Goal: Find specific page/section: Find specific page/section

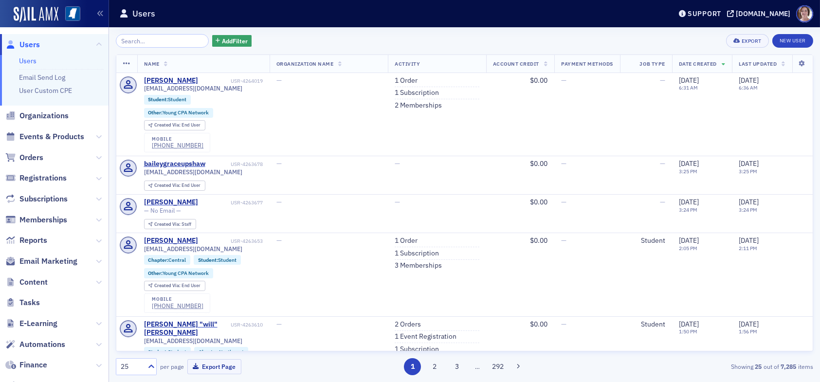
click at [28, 43] on span "Users" at bounding box center [29, 44] width 20 height 11
click at [763, 13] on div "[DOMAIN_NAME]" at bounding box center [763, 13] width 55 height 9
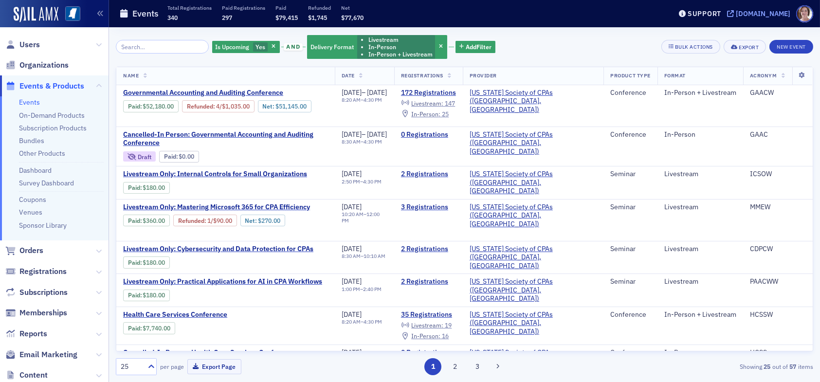
click at [758, 15] on div "[DOMAIN_NAME]" at bounding box center [763, 13] width 55 height 9
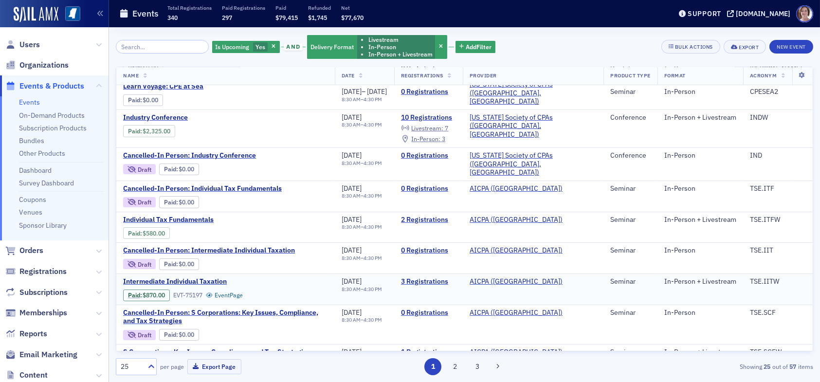
scroll to position [597, 0]
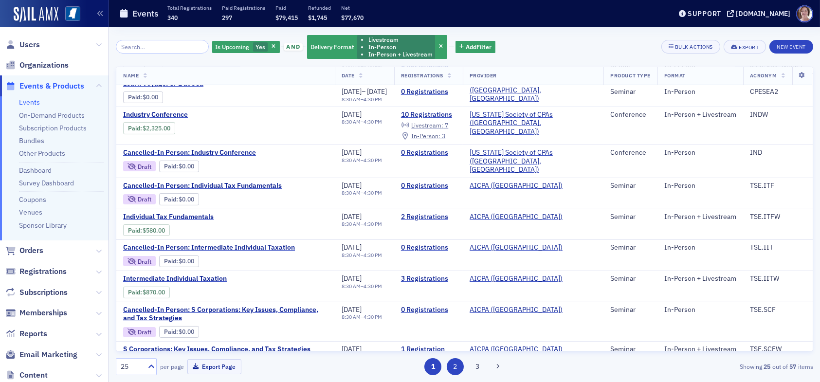
click at [452, 370] on button "2" at bounding box center [455, 366] width 17 height 17
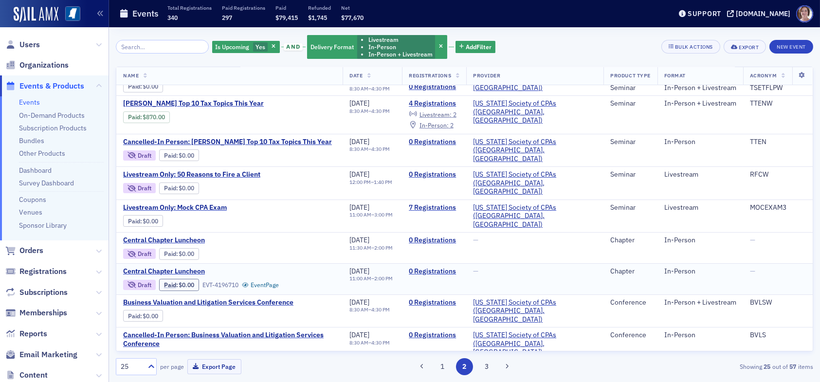
scroll to position [146, 0]
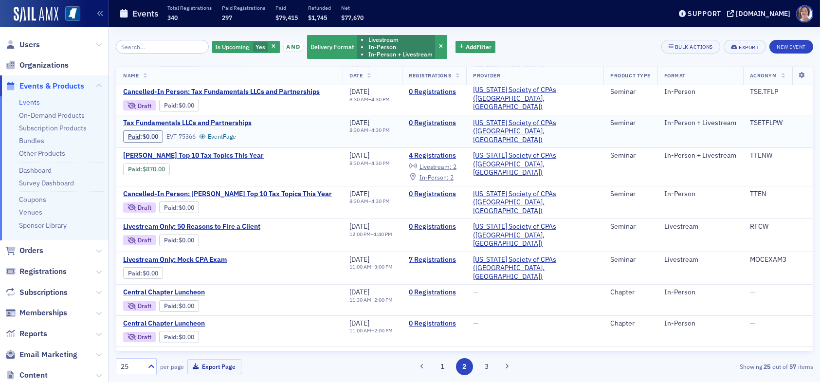
click at [228, 119] on span "Tax Fundamentals LLCs and Partnerships" at bounding box center [205, 123] width 164 height 9
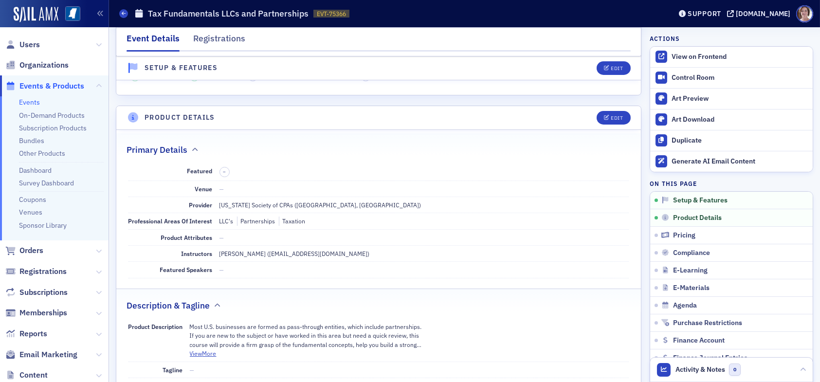
scroll to position [174, 0]
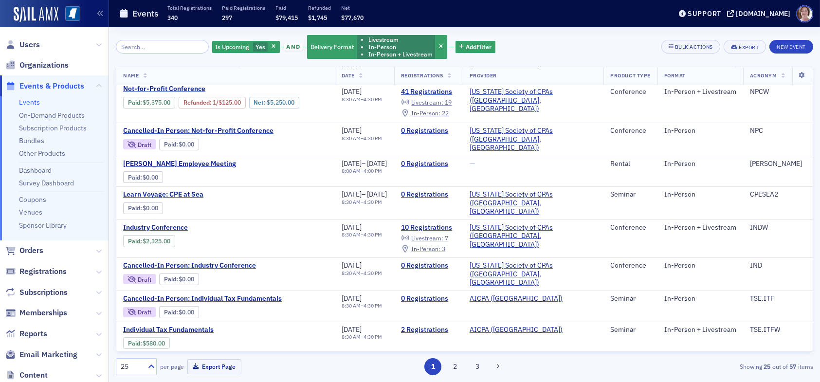
scroll to position [597, 0]
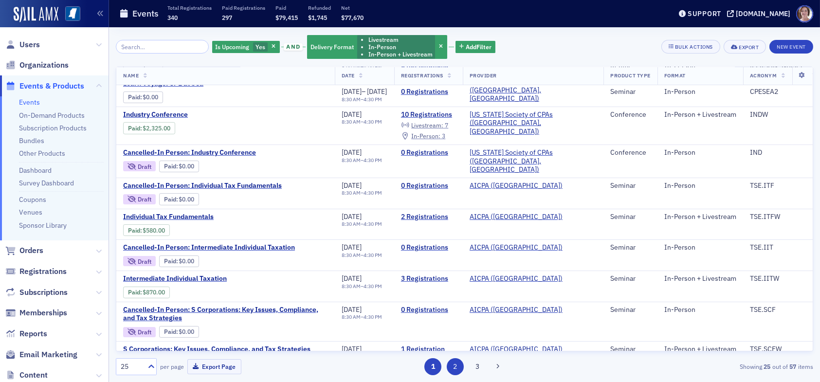
click at [457, 364] on button "2" at bounding box center [455, 366] width 17 height 17
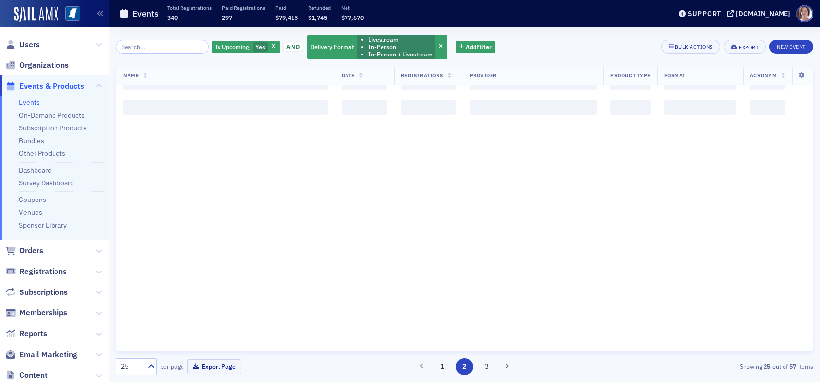
scroll to position [0, 0]
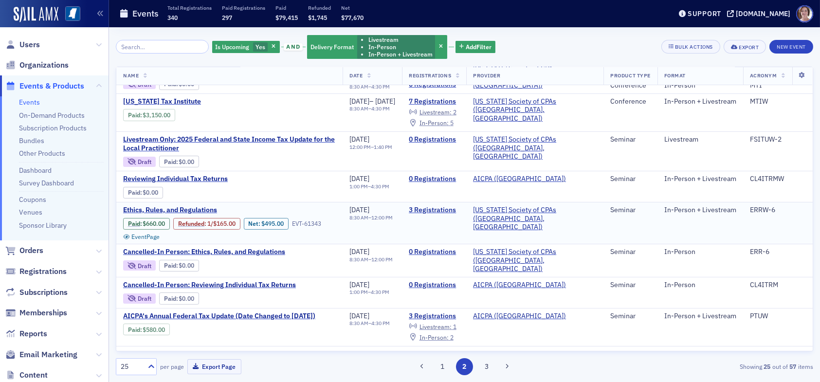
scroll to position [577, 0]
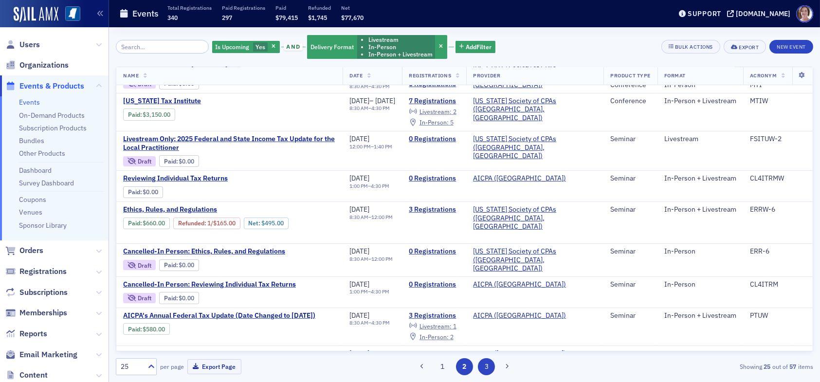
click at [489, 369] on button "3" at bounding box center [486, 366] width 17 height 17
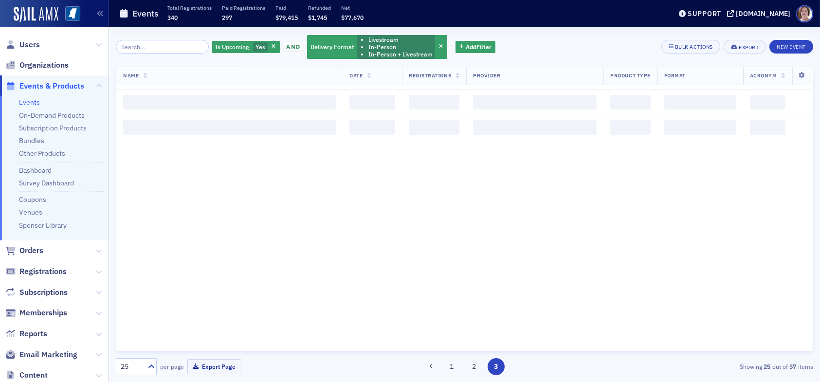
scroll to position [0, 0]
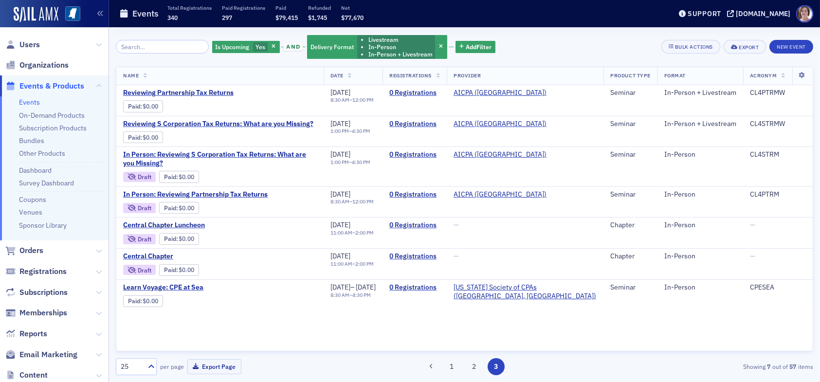
click at [476, 366] on button "2" at bounding box center [473, 366] width 17 height 17
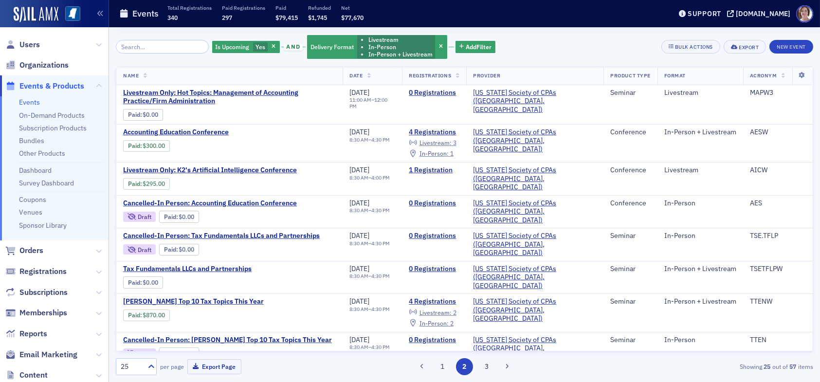
drag, startPoint x: 444, startPoint y: 369, endPoint x: 445, endPoint y: 362, distance: 7.8
click at [444, 369] on button "1" at bounding box center [442, 366] width 17 height 17
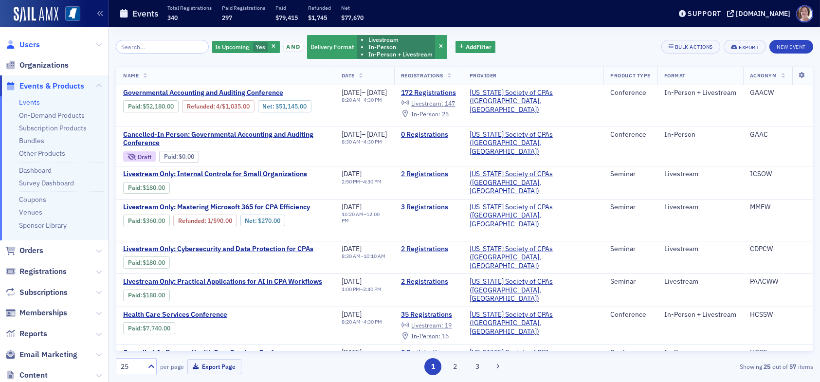
click at [30, 45] on span "Users" at bounding box center [29, 44] width 20 height 11
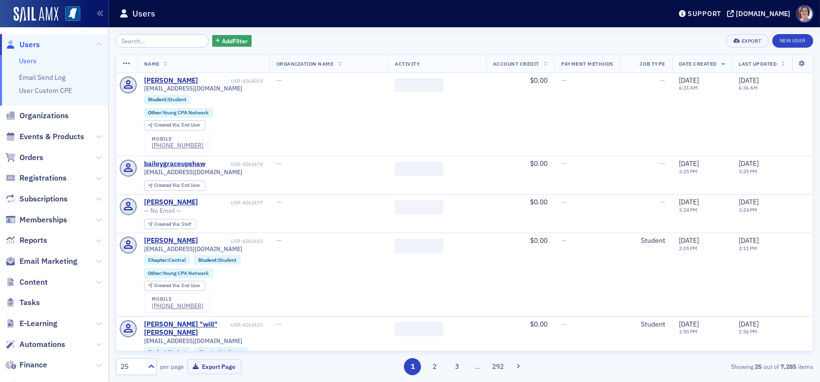
click at [154, 41] on input "search" at bounding box center [162, 41] width 93 height 14
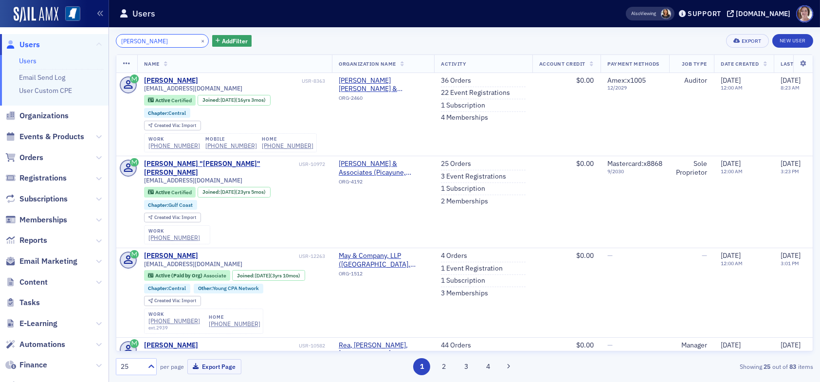
drag, startPoint x: 154, startPoint y: 37, endPoint x: 94, endPoint y: 42, distance: 60.2
click at [98, 38] on div "Users Users Email Send Log User Custom CPE Organizations Events & Products Orde…" at bounding box center [410, 191] width 820 height 382
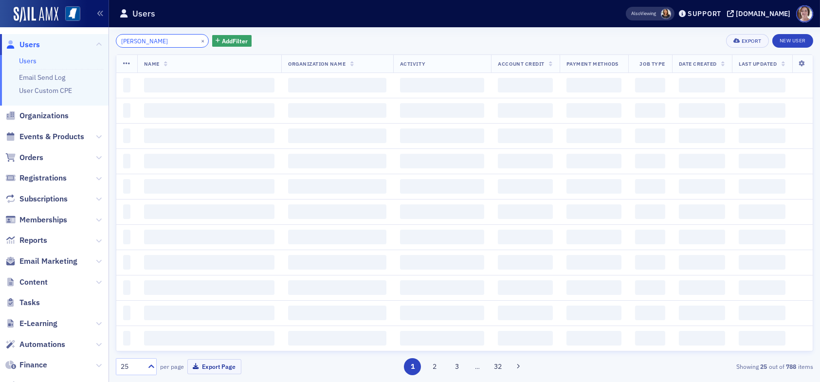
type input "[PERSON_NAME]"
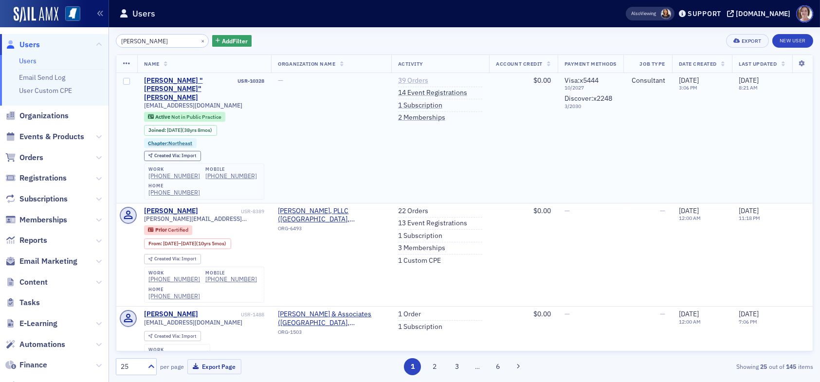
click at [404, 79] on link "39 Orders" at bounding box center [413, 80] width 30 height 9
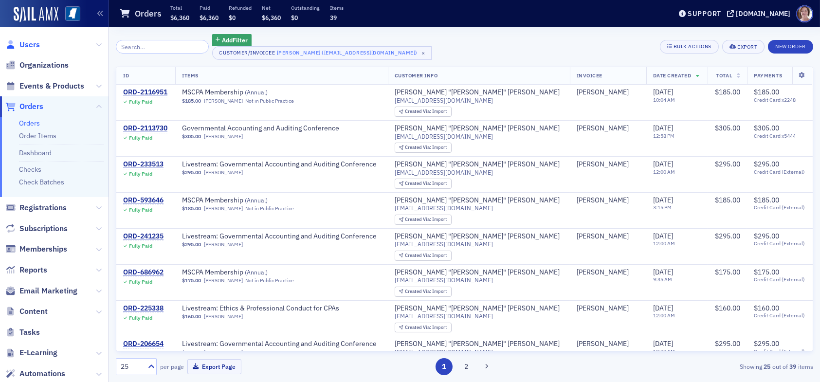
click at [36, 44] on span "Users" at bounding box center [29, 44] width 20 height 11
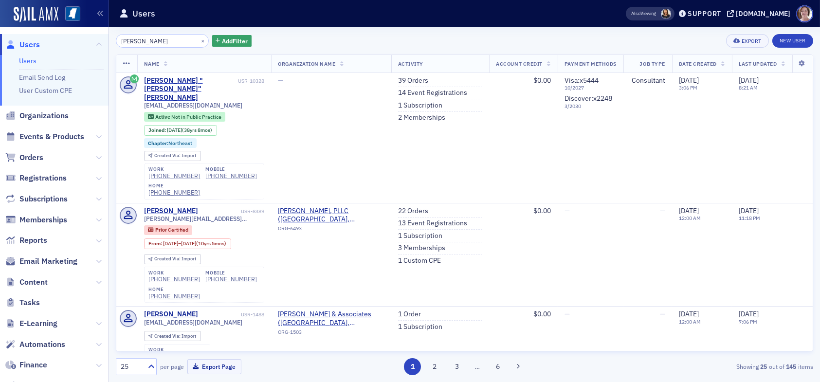
drag, startPoint x: 165, startPoint y: 41, endPoint x: 22, endPoint y: 26, distance: 143.9
click at [33, 34] on div "Users Users Email Send Log User Custom CPE Organizations Events & Products Orde…" at bounding box center [410, 191] width 820 height 382
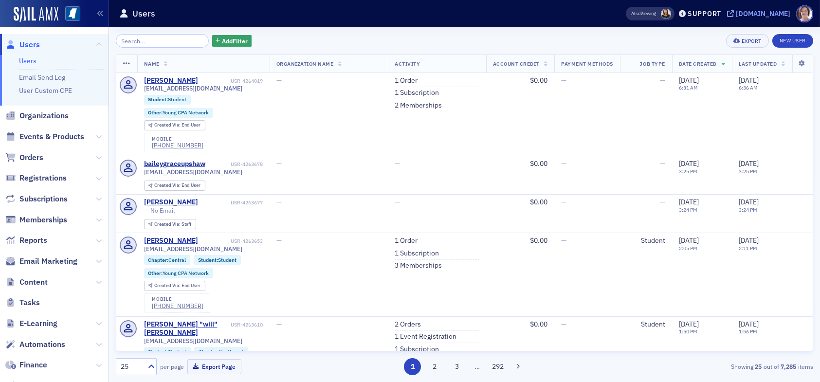
click at [761, 12] on div "[DOMAIN_NAME]" at bounding box center [763, 13] width 55 height 9
